Goal: Transaction & Acquisition: Purchase product/service

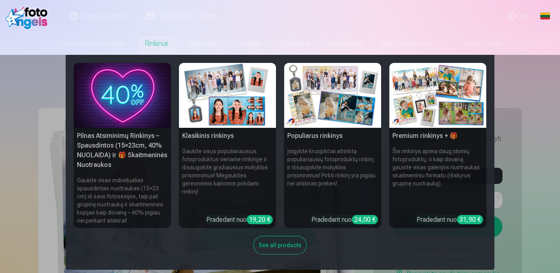
click at [148, 43] on link "Rinkiniai" at bounding box center [156, 43] width 42 height 23
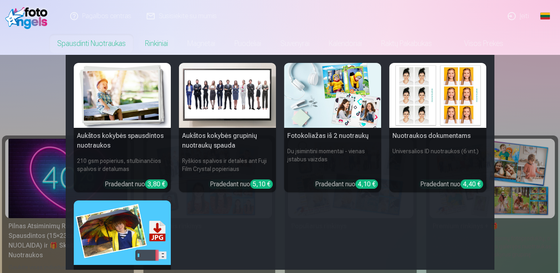
click at [93, 44] on link "Spausdinti nuotraukas" at bounding box center [92, 43] width 88 height 23
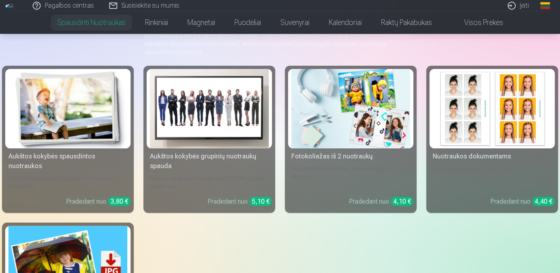
scroll to position [81, 0]
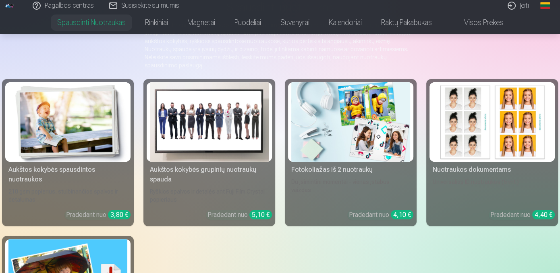
click at [67, 138] on img at bounding box center [67, 121] width 119 height 79
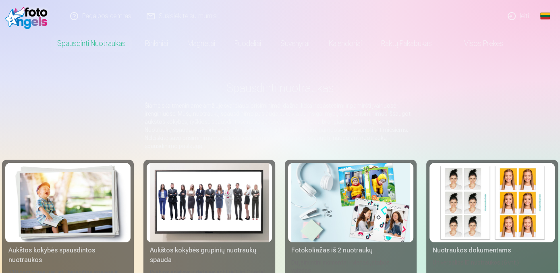
click at [218, 198] on img at bounding box center [209, 202] width 119 height 79
